Goal: Task Accomplishment & Management: Use online tool/utility

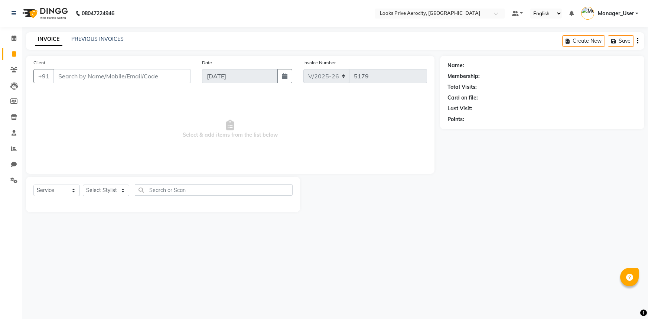
select select "5913"
select select "service"
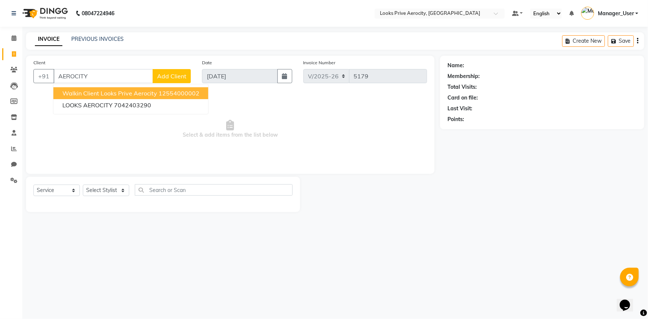
click at [109, 91] on span "Walkin Client Looks Prive Aerocity" at bounding box center [109, 92] width 95 height 7
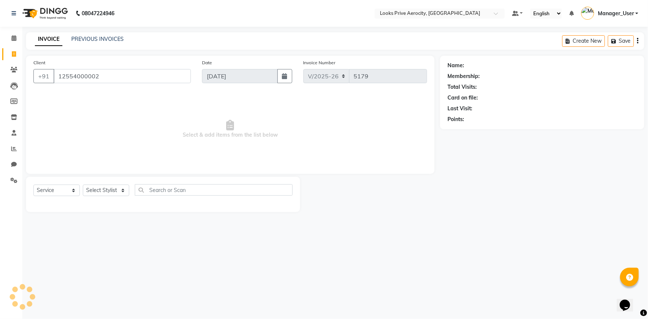
type input "12554000002"
click at [104, 192] on select "Select Stylist Aman_Barber Amit Amu Dharma [PERSON_NAME] Eric_asst [PERSON_NAME…" at bounding box center [106, 190] width 46 height 12
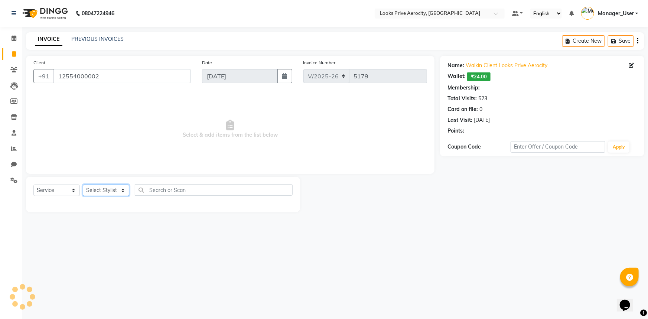
select select "1: Object"
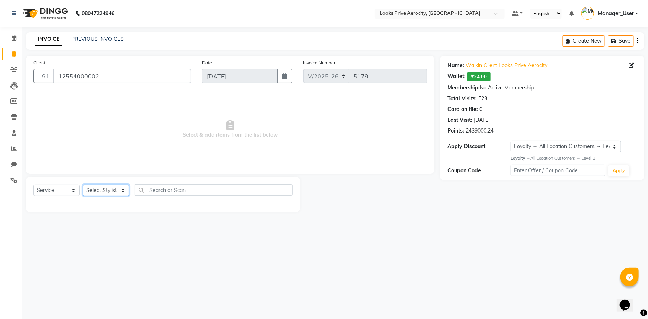
select select "43242"
click at [83, 184] on select "Select Stylist Aman_Barber Amit Amu Dharma [PERSON_NAME] Eric_asst [PERSON_NAME…" at bounding box center [106, 190] width 46 height 12
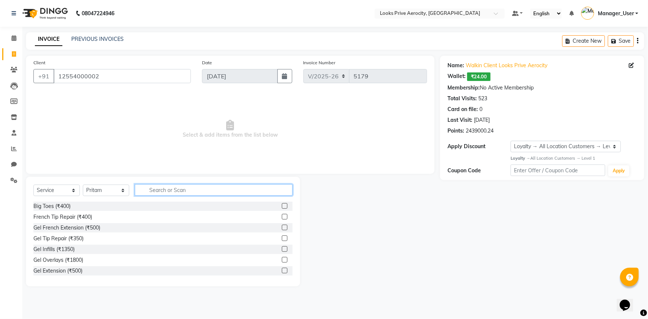
click at [156, 186] on input "text" at bounding box center [214, 190] width 158 height 12
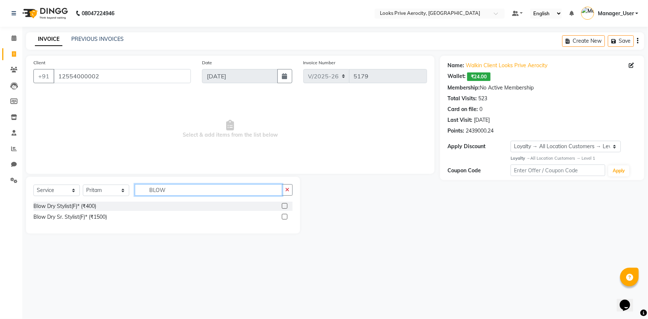
type input "BLOW"
click at [285, 216] on label at bounding box center [285, 217] width 6 height 6
click at [285, 216] on input "checkbox" at bounding box center [284, 217] width 5 height 5
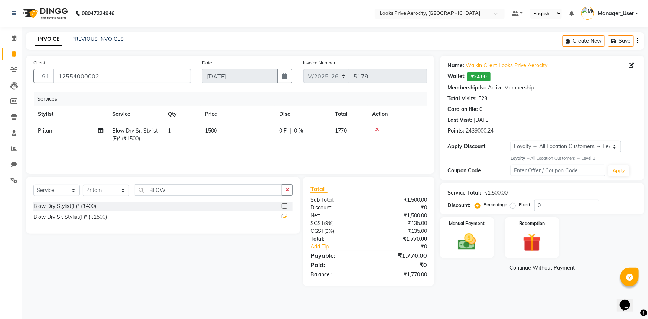
checkbox input "false"
click at [215, 131] on span "1500" at bounding box center [211, 130] width 12 height 7
select select "43242"
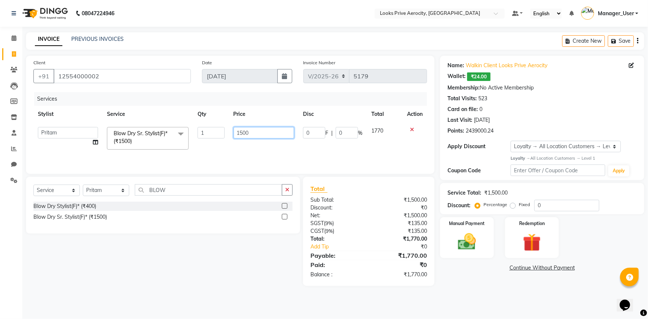
click at [241, 131] on input "1500" at bounding box center [263, 133] width 61 height 12
type input "1200"
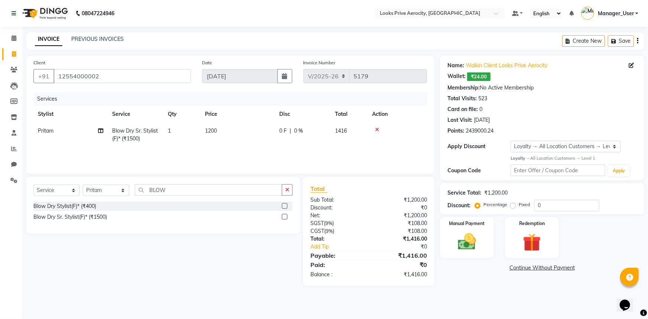
click at [245, 156] on div "Services Stylist Service Qty Price Disc Total Action Pritam Blow Dry Sr. Stylis…" at bounding box center [229, 129] width 393 height 74
click at [487, 247] on div "Manual Payment" at bounding box center [467, 237] width 56 height 43
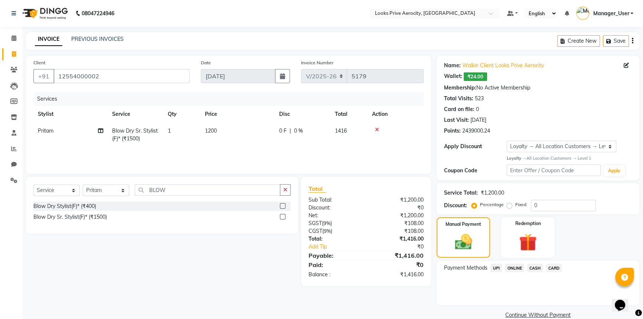
click at [531, 269] on span "CASH" at bounding box center [535, 268] width 16 height 9
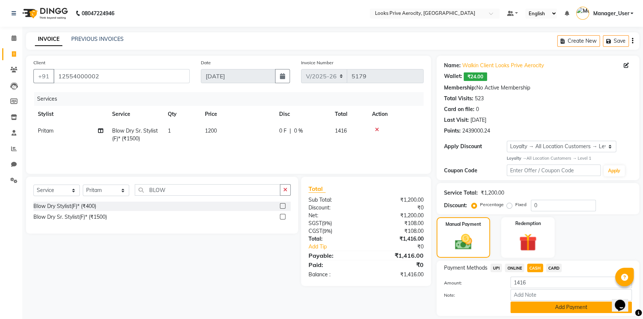
click at [549, 307] on button "Add Payment" at bounding box center [570, 307] width 121 height 12
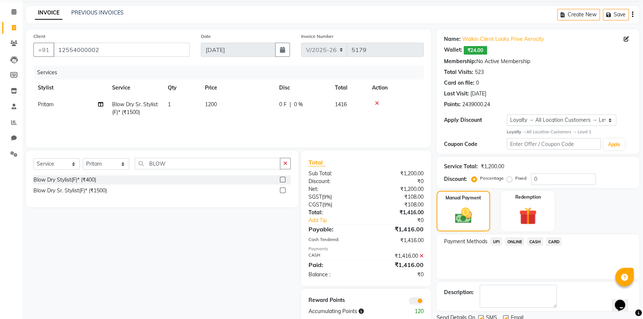
scroll to position [54, 0]
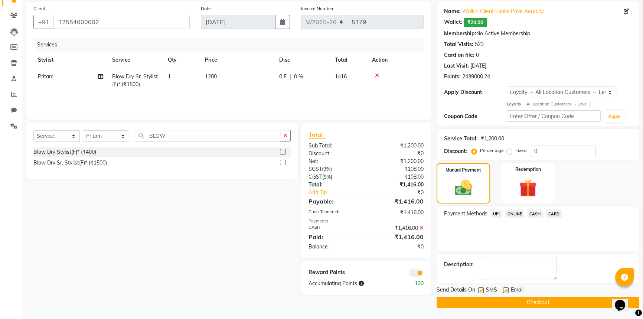
click at [480, 290] on label at bounding box center [481, 290] width 6 height 6
click at [480, 290] on input "checkbox" at bounding box center [480, 290] width 5 height 5
checkbox input "false"
click at [490, 307] on button "Checkout" at bounding box center [537, 303] width 203 height 12
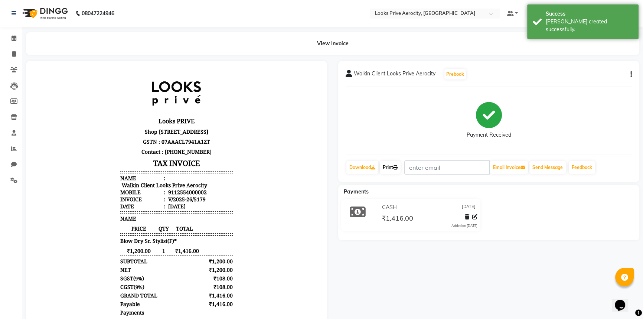
click at [398, 169] on icon at bounding box center [395, 167] width 4 height 4
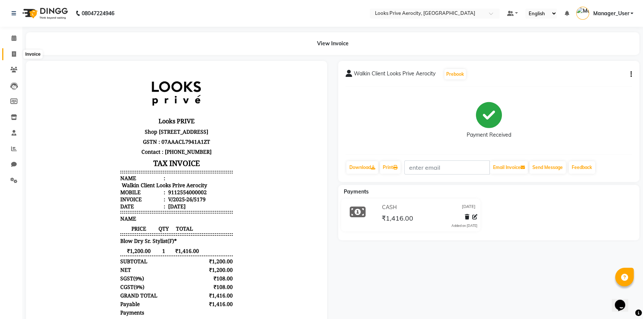
click at [11, 54] on span at bounding box center [13, 54] width 13 height 9
select select "service"
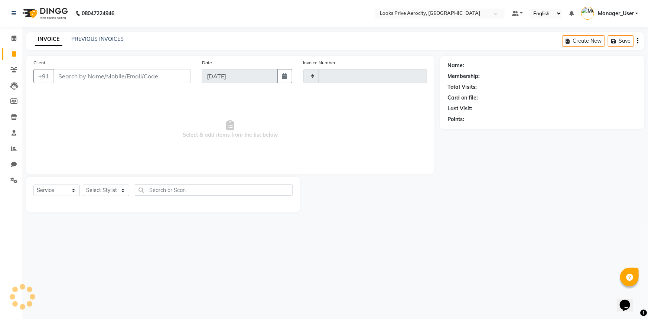
type input "5180"
select select "5913"
